Goal: Information Seeking & Learning: Learn about a topic

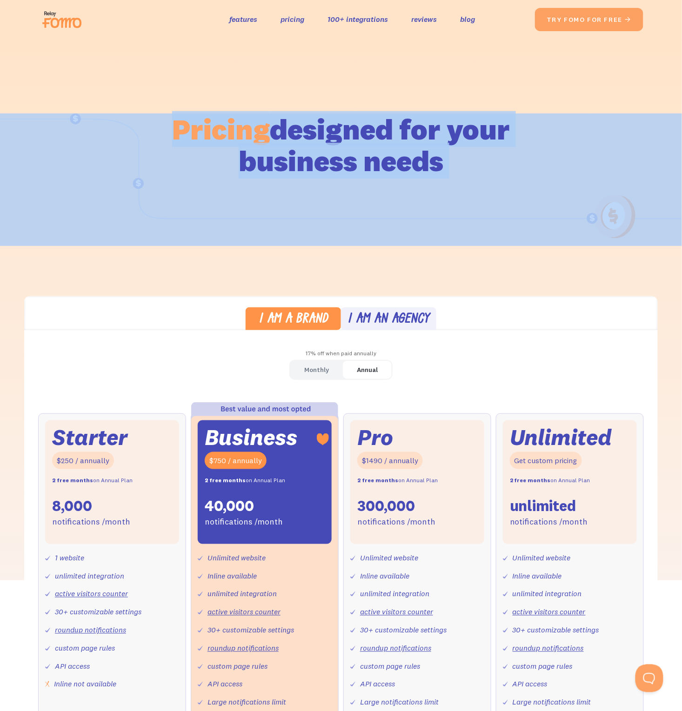
click at [453, 163] on h1 "Pricing designed for your business needs" at bounding box center [341, 145] width 339 height 63
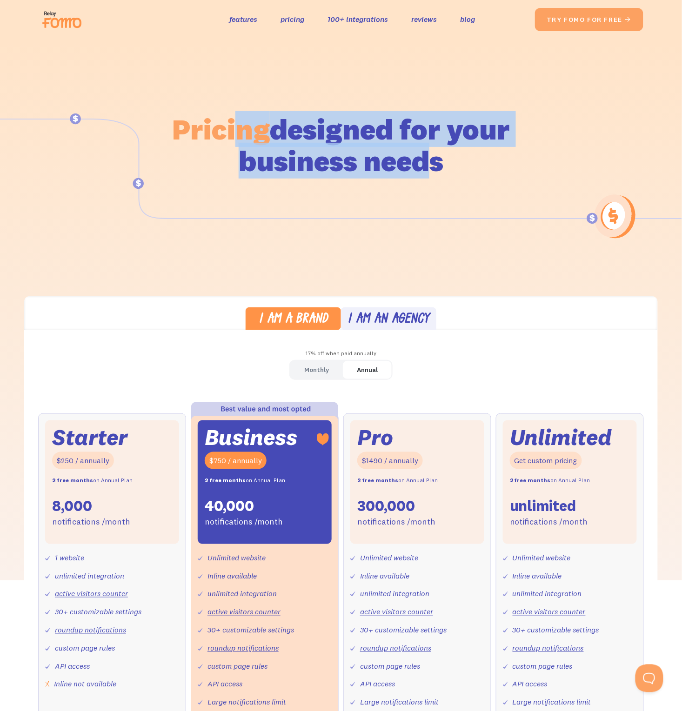
drag, startPoint x: 458, startPoint y: 173, endPoint x: 246, endPoint y: 134, distance: 215.6
click at [255, 131] on h1 "Pricing designed for your business needs" at bounding box center [341, 145] width 339 height 63
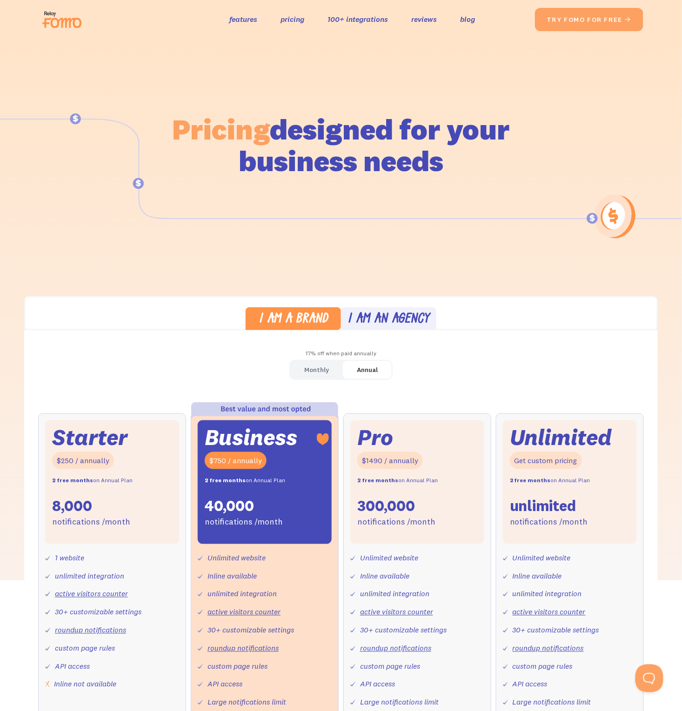
click at [246, 134] on span "Pricing" at bounding box center [221, 129] width 98 height 36
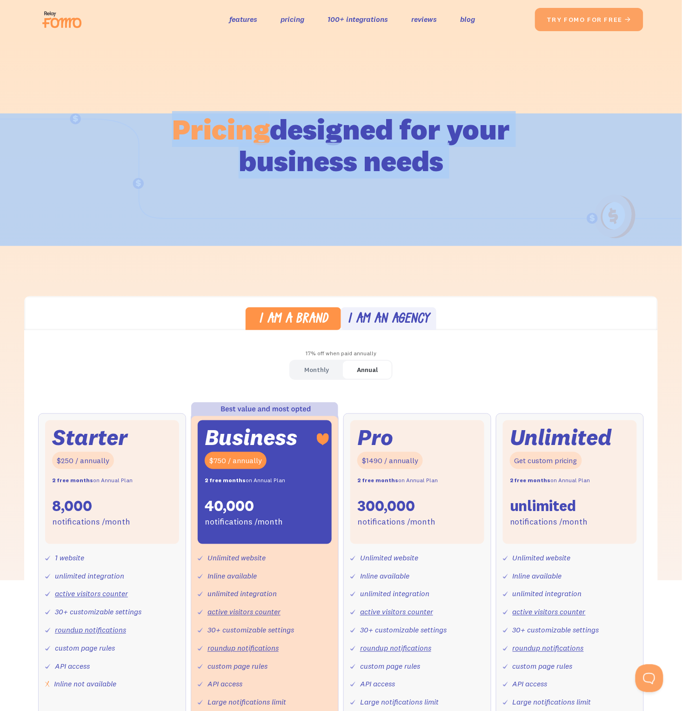
drag, startPoint x: 246, startPoint y: 134, endPoint x: 477, endPoint y: 170, distance: 233.9
click at [477, 170] on h1 "Pricing designed for your business needs" at bounding box center [341, 145] width 339 height 63
click at [586, 257] on div at bounding box center [341, 310] width 682 height 542
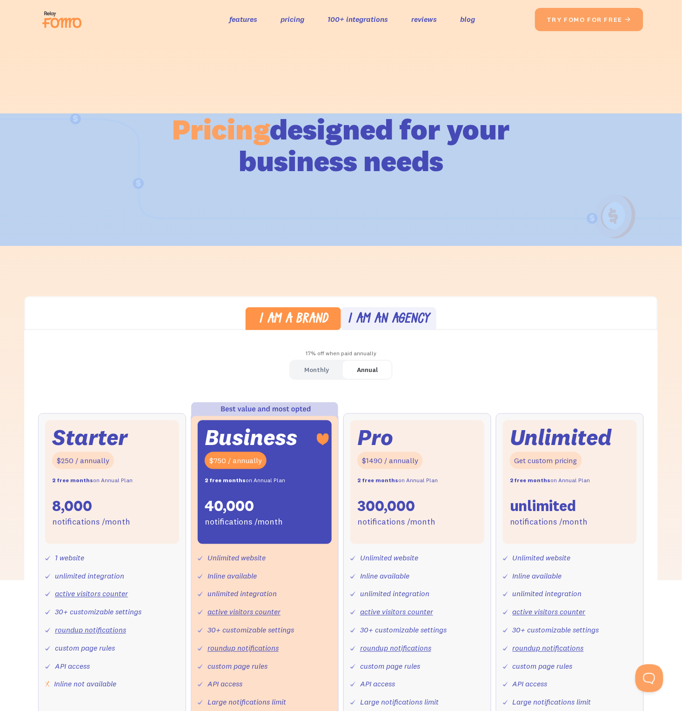
drag, startPoint x: 620, startPoint y: 214, endPoint x: 620, endPoint y: 253, distance: 39.1
click at [620, 253] on div "Pricing designed for your business needs" at bounding box center [341, 310] width 682 height 542
drag, startPoint x: 545, startPoint y: 95, endPoint x: 402, endPoint y: 238, distance: 202.3
click at [402, 238] on div "Pricing designed for your business needs" at bounding box center [341, 310] width 682 height 542
click at [402, 238] on img at bounding box center [341, 180] width 682 height 133
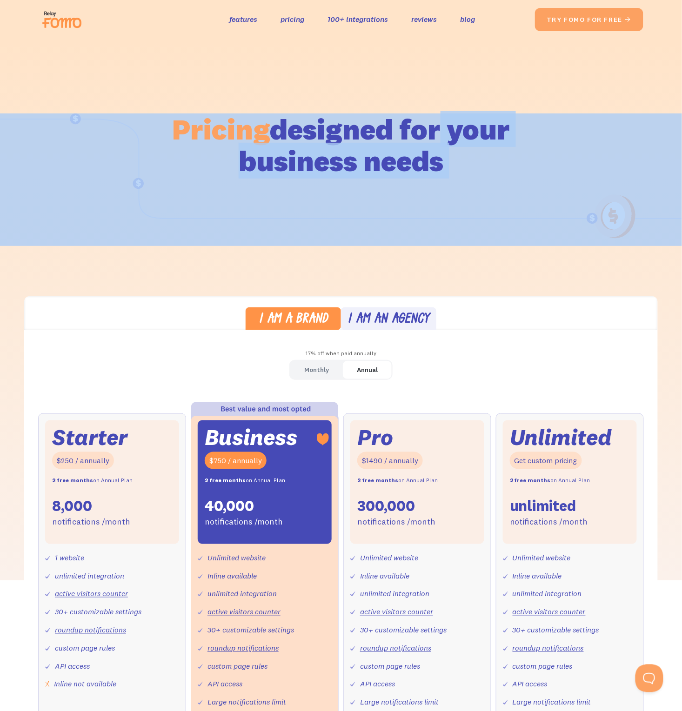
click at [501, 186] on div "Pricing designed for your business needs" at bounding box center [341, 151] width 339 height 74
drag, startPoint x: 507, startPoint y: 103, endPoint x: 531, endPoint y: 300, distance: 198.3
click at [548, 250] on div at bounding box center [341, 310] width 682 height 542
drag, startPoint x: 522, startPoint y: 112, endPoint x: 515, endPoint y: 324, distance: 212.2
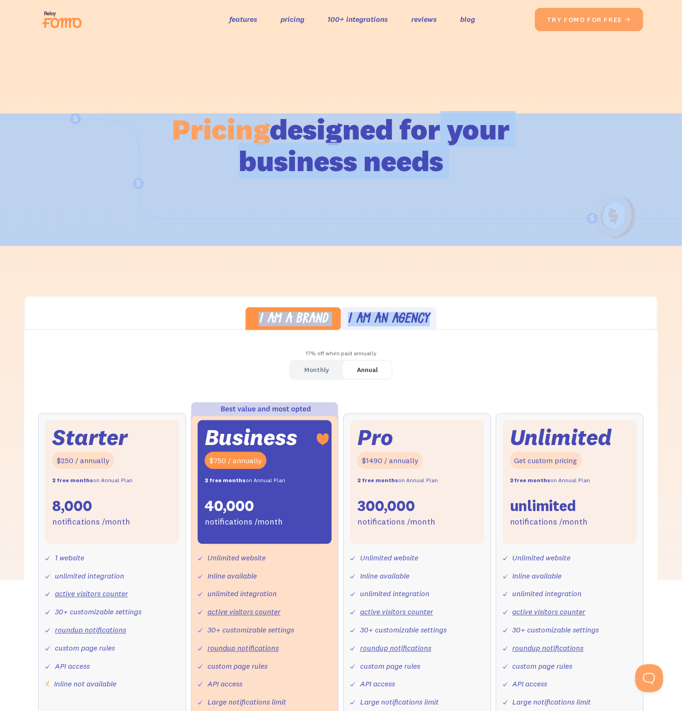
click at [529, 308] on div "I am a brand I am an agency" at bounding box center [341, 313] width 634 height 34
click at [575, 275] on div at bounding box center [341, 310] width 682 height 542
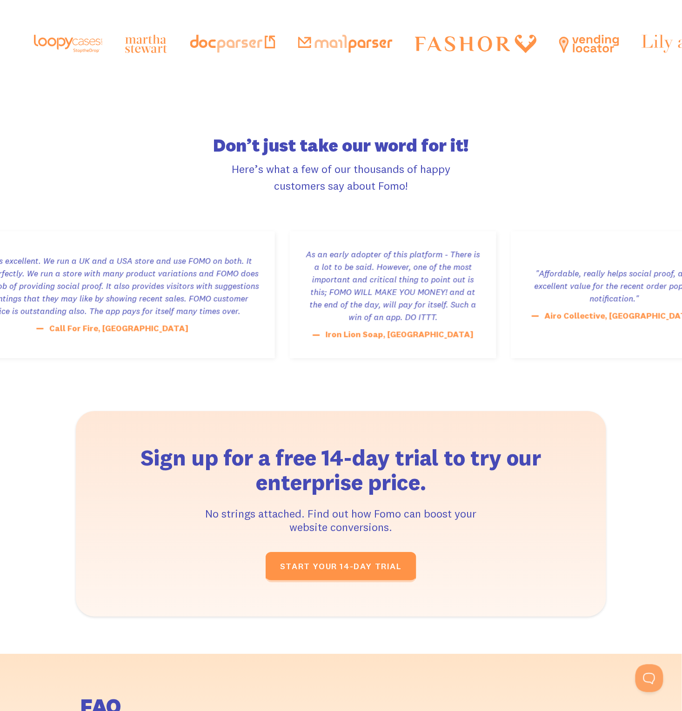
scroll to position [1426, 0]
